Goal: Task Accomplishment & Management: Use online tool/utility

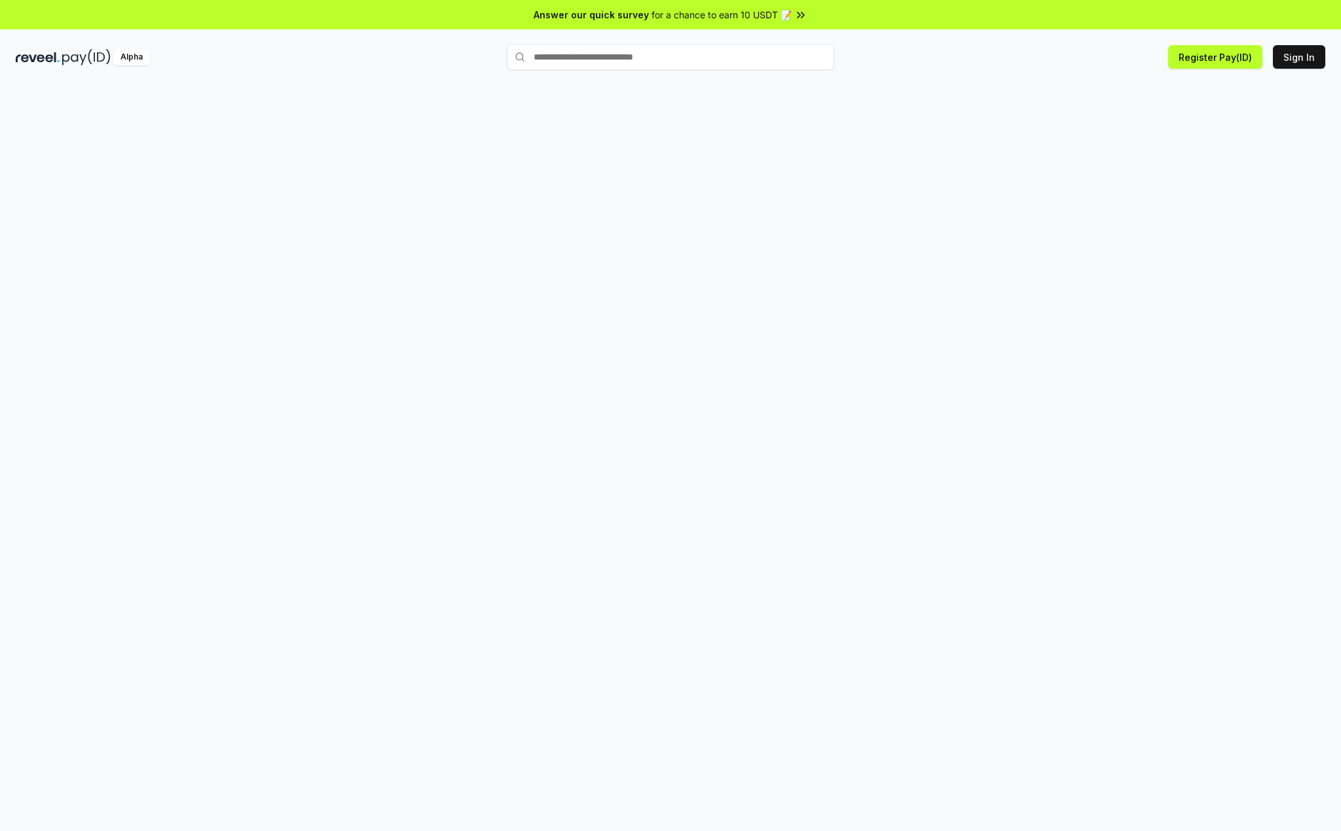
click at [1062, 121] on div at bounding box center [670, 471] width 1341 height 795
